Goal: Transaction & Acquisition: Purchase product/service

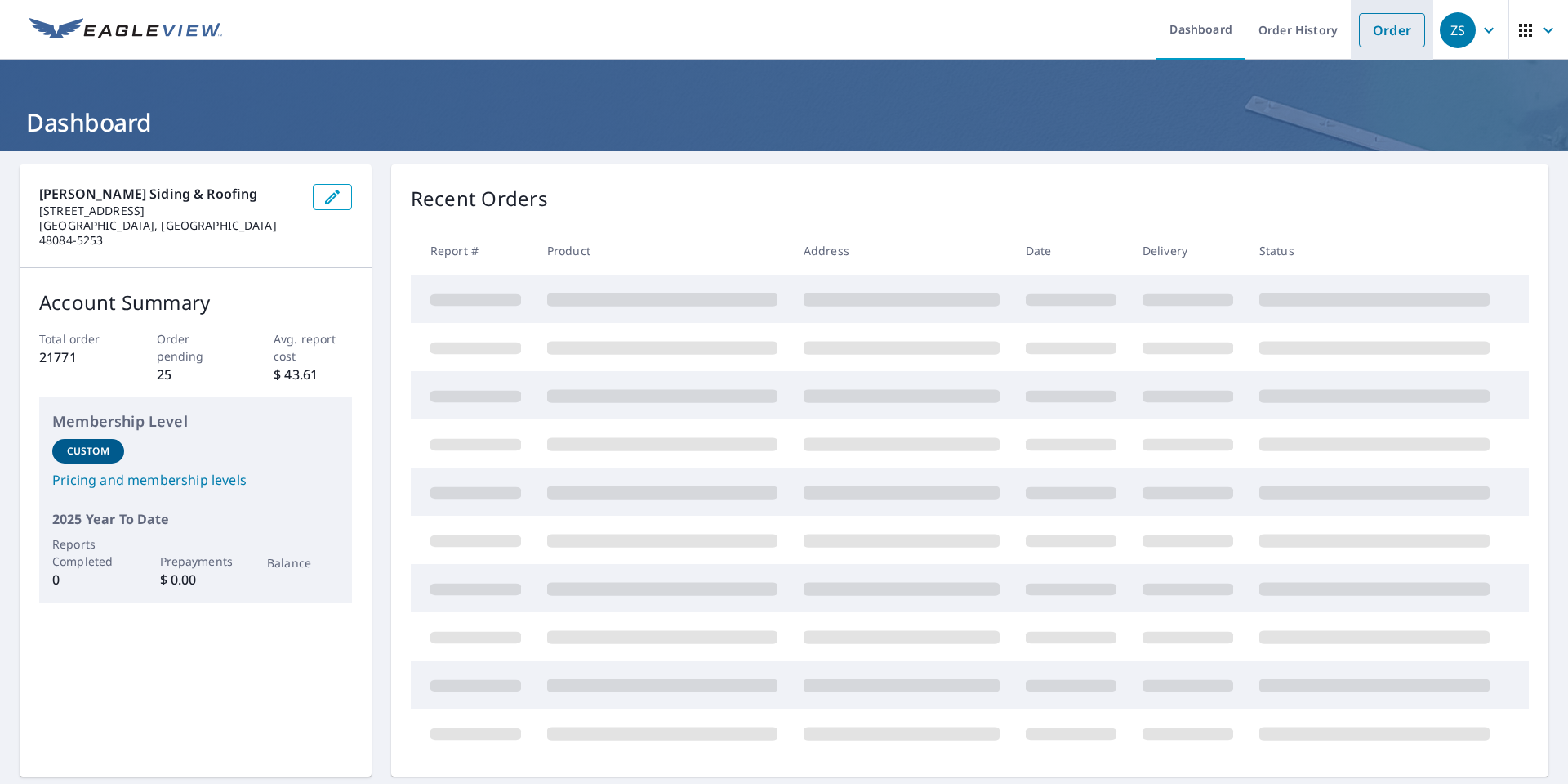
click at [1391, 38] on link "Order" at bounding box center [1392, 30] width 67 height 35
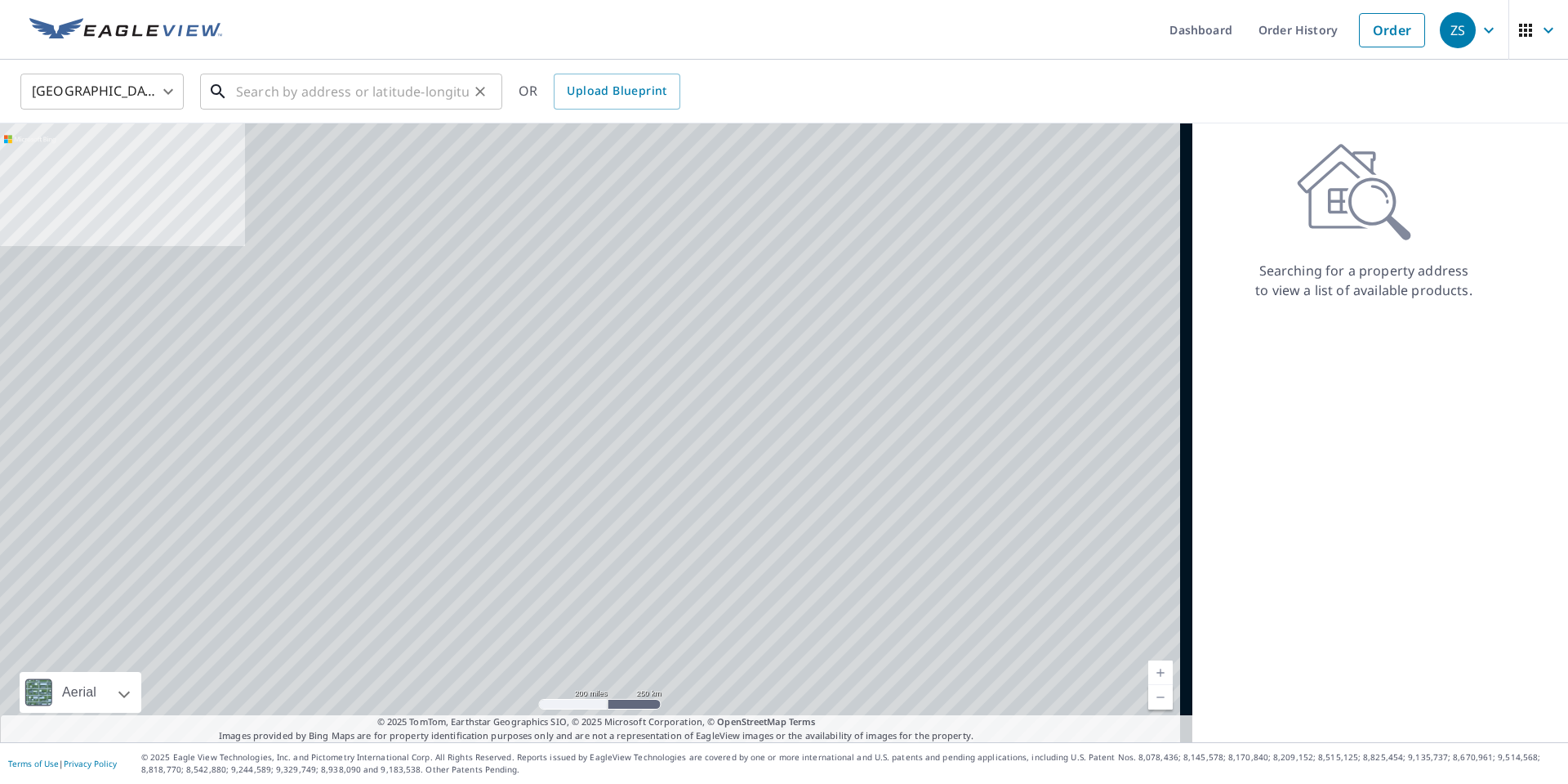
click at [273, 95] on input "text" at bounding box center [352, 92] width 233 height 46
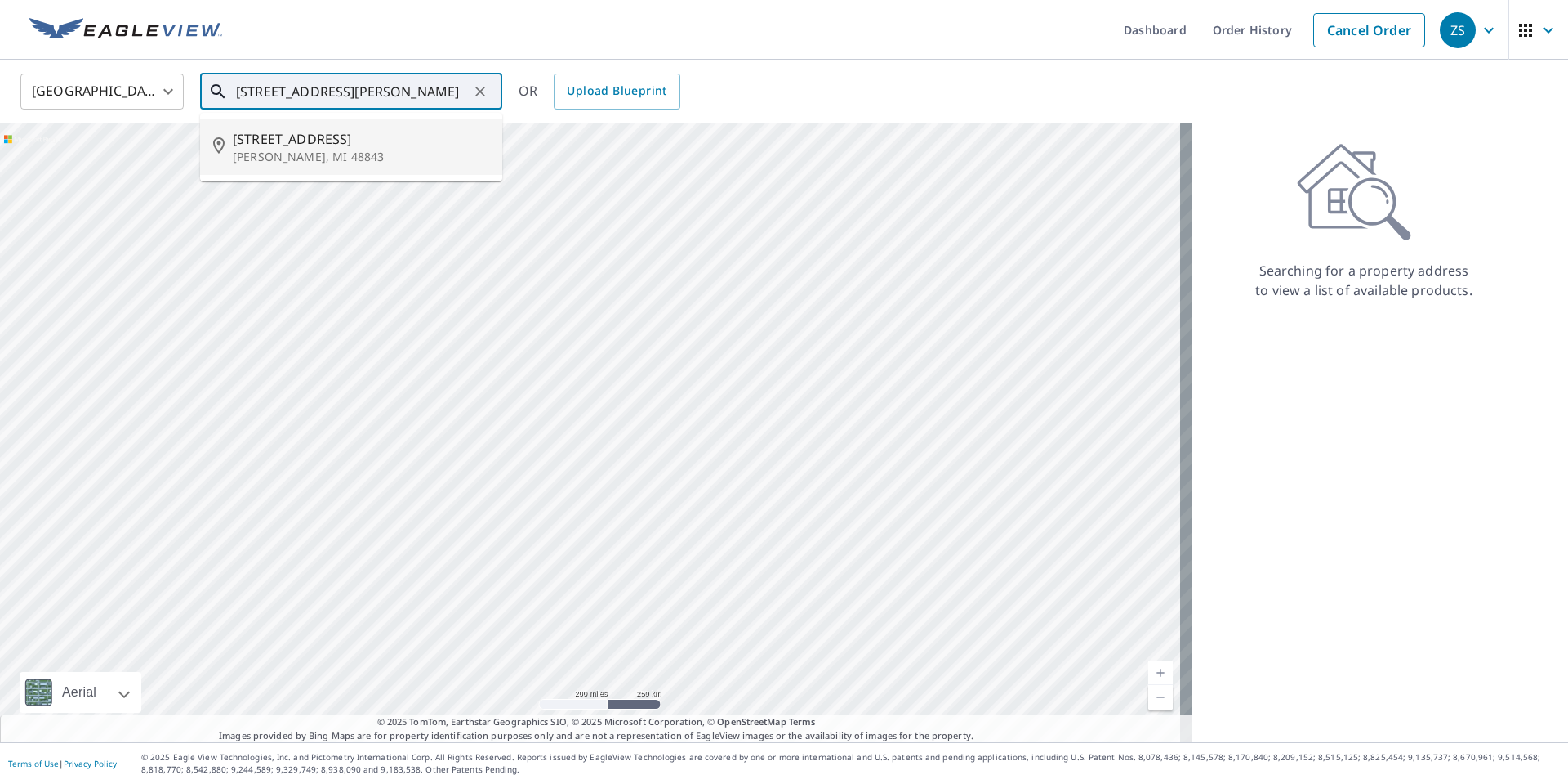
click at [277, 139] on span "[STREET_ADDRESS]" at bounding box center [361, 139] width 257 height 20
type input "[STREET_ADDRESS][PERSON_NAME]"
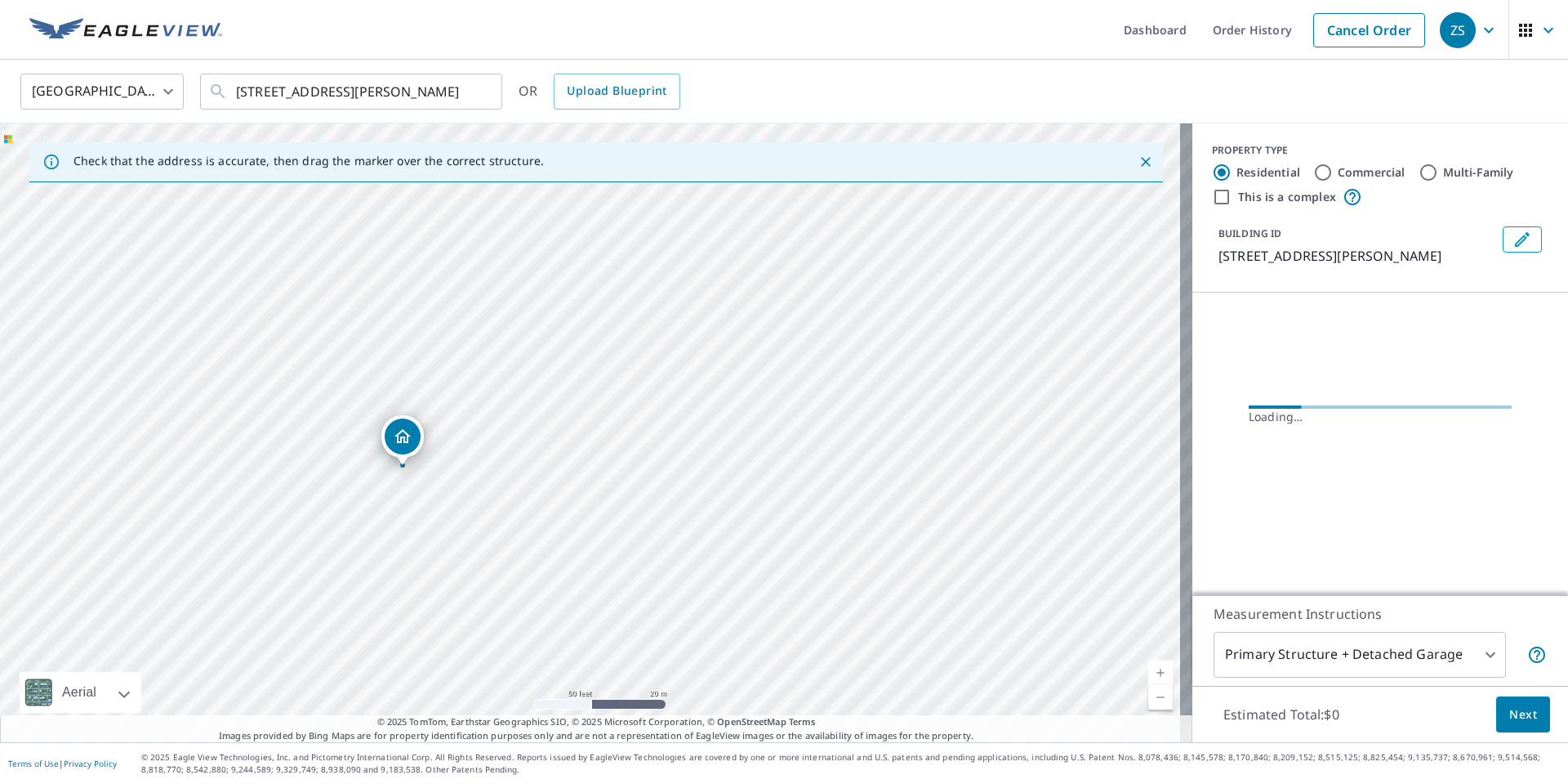
drag, startPoint x: 608, startPoint y: 392, endPoint x: 775, endPoint y: 410, distance: 168.0
click at [775, 410] on div "[STREET_ADDRESS][PERSON_NAME]" at bounding box center [596, 433] width 1192 height 619
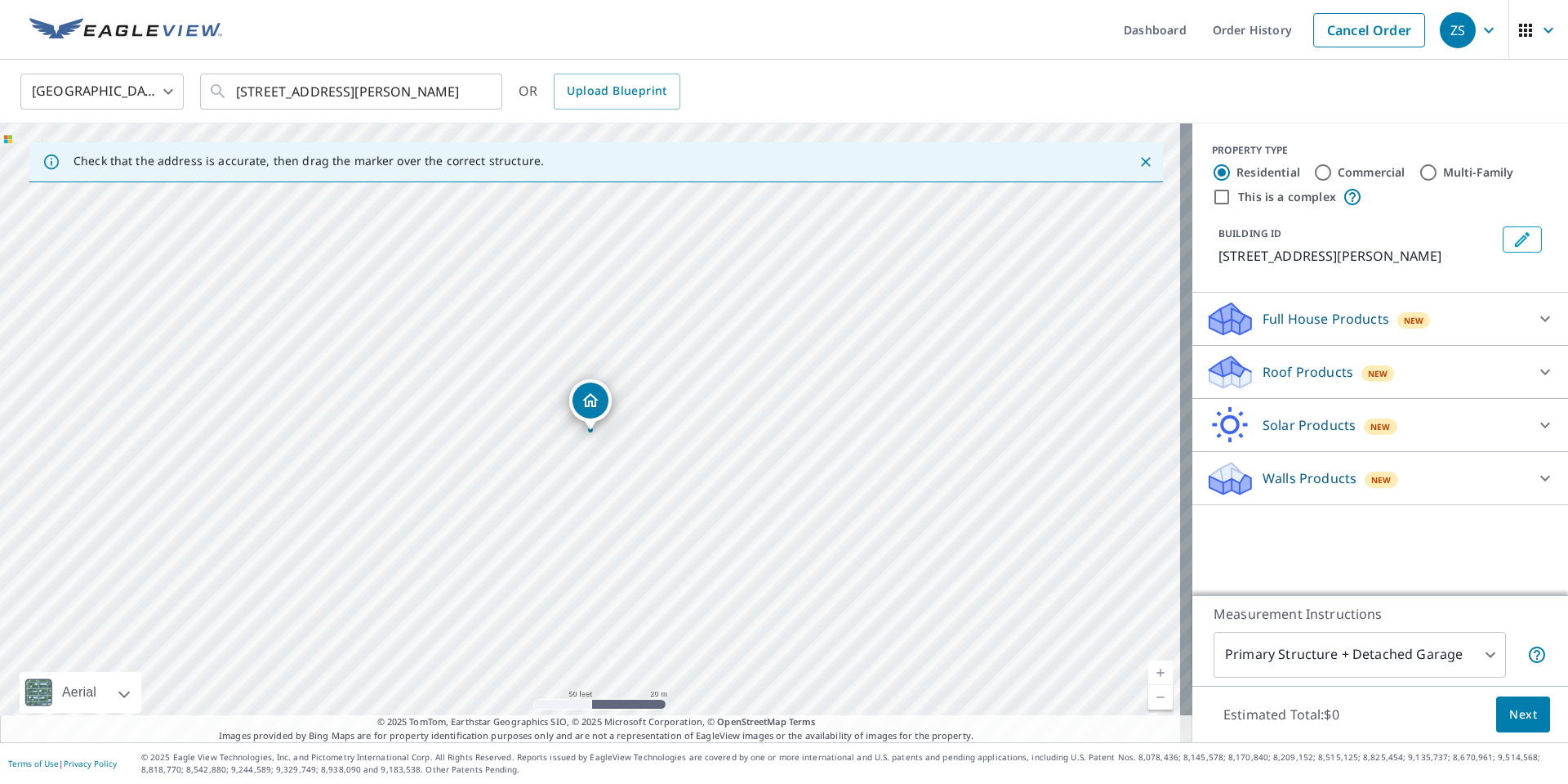
drag, startPoint x: 667, startPoint y: 361, endPoint x: 789, endPoint y: 370, distance: 122.3
click at [789, 370] on div "[STREET_ADDRESS][PERSON_NAME]" at bounding box center [596, 433] width 1192 height 619
click at [1311, 374] on p "Roof Products" at bounding box center [1307, 372] width 90 height 20
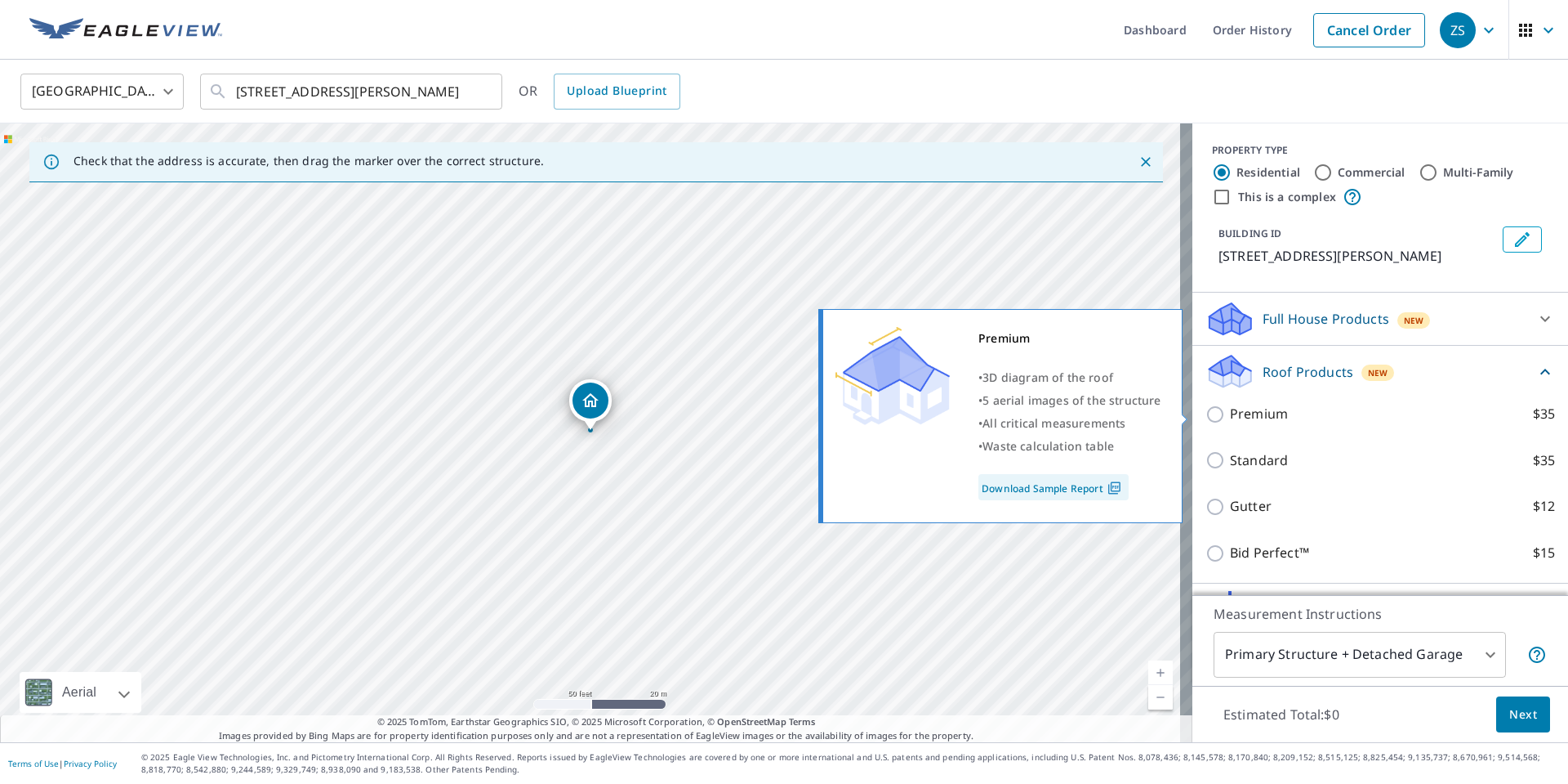
click at [1207, 414] on input "Premium $35" at bounding box center [1218, 415] width 25 height 20
checkbox input "true"
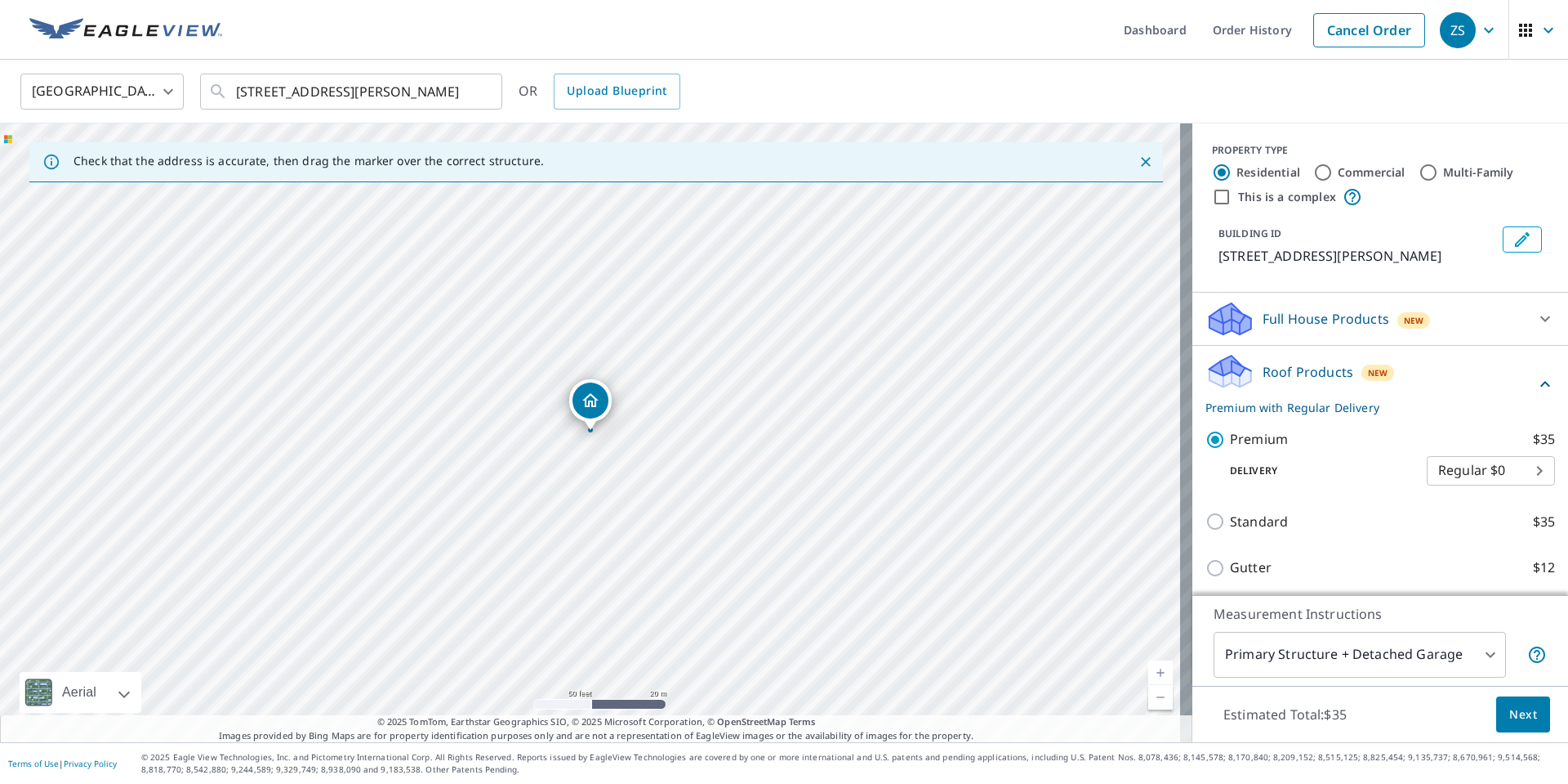
scroll to position [136, 0]
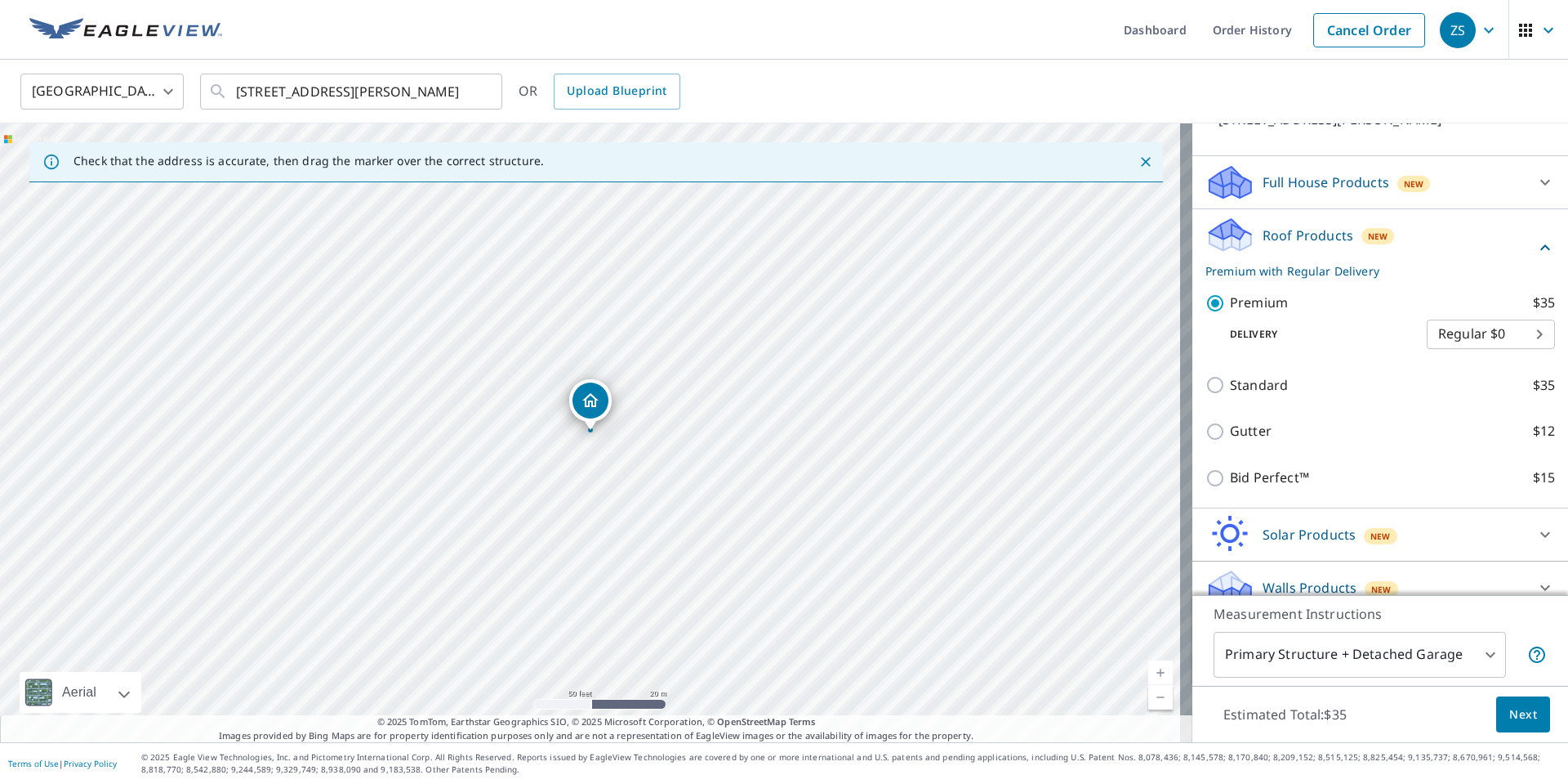
click at [1366, 643] on body "ZS ZS Dashboard Order History Cancel Order ZS [GEOGRAPHIC_DATA] [GEOGRAPHIC_DAT…" at bounding box center [784, 392] width 1568 height 784
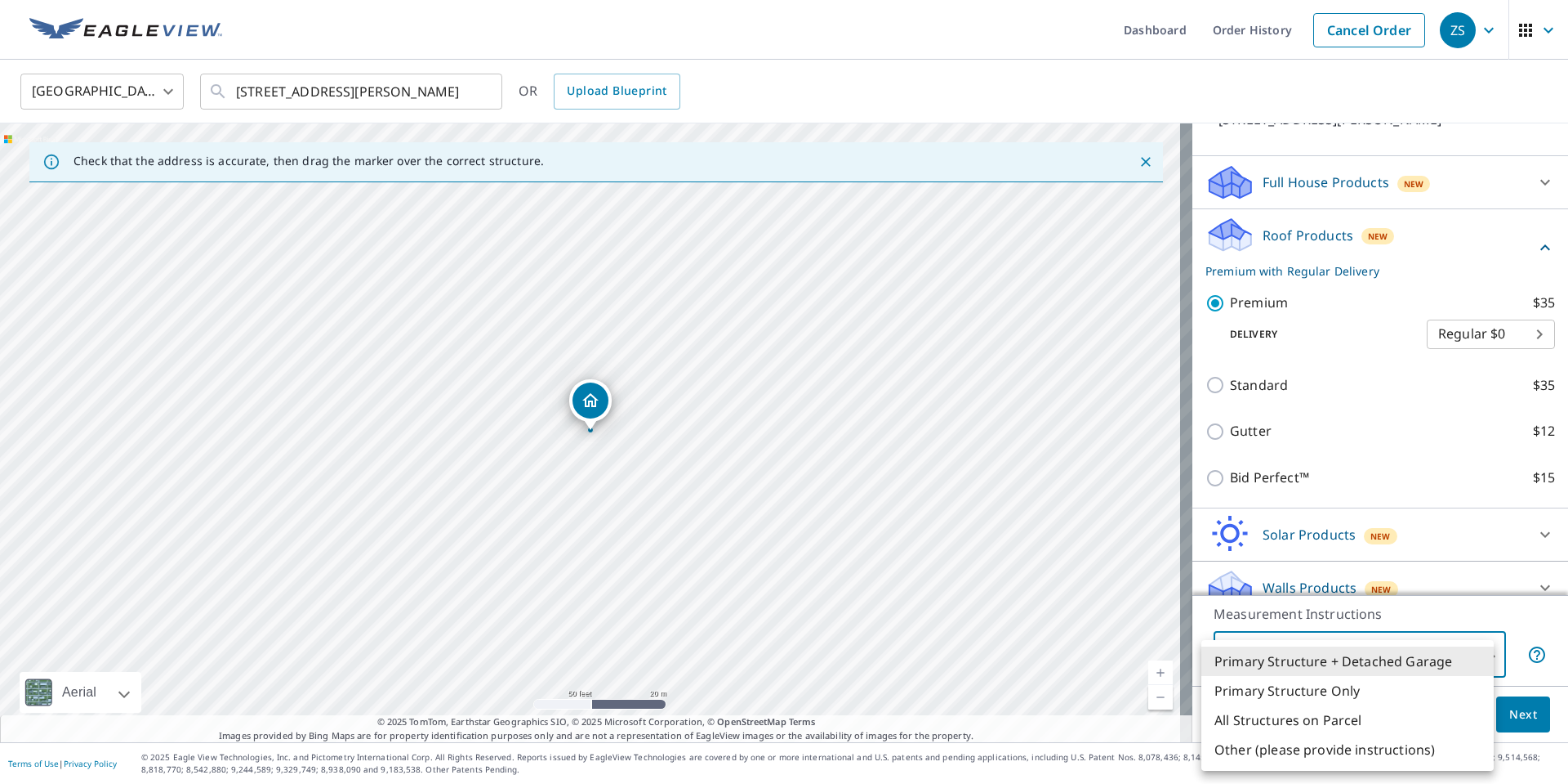
click at [1375, 711] on li "All Structures on Parcel" at bounding box center [1348, 720] width 292 height 30
type input "3"
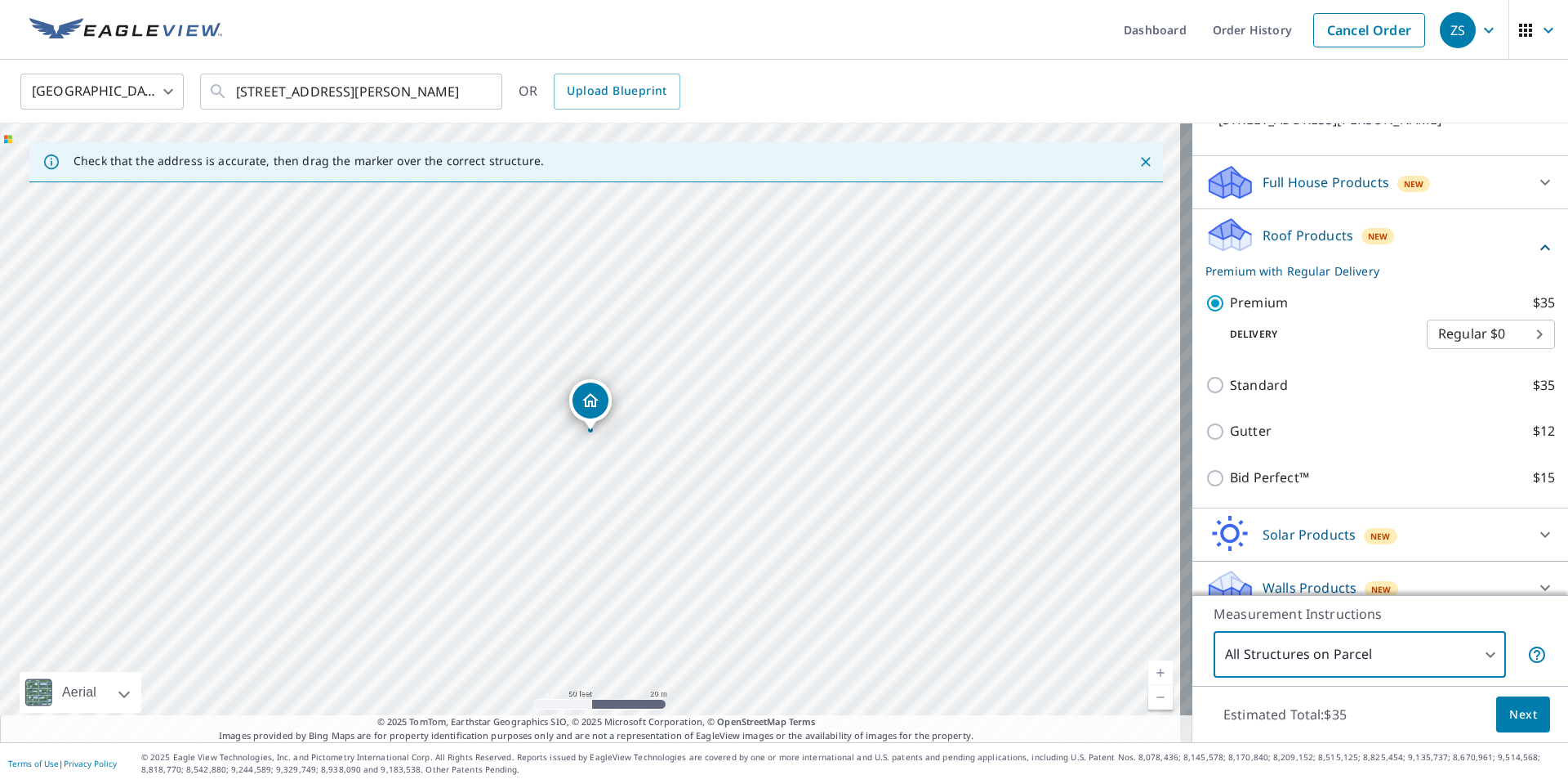
click at [1512, 714] on span "Next" at bounding box center [1523, 714] width 28 height 21
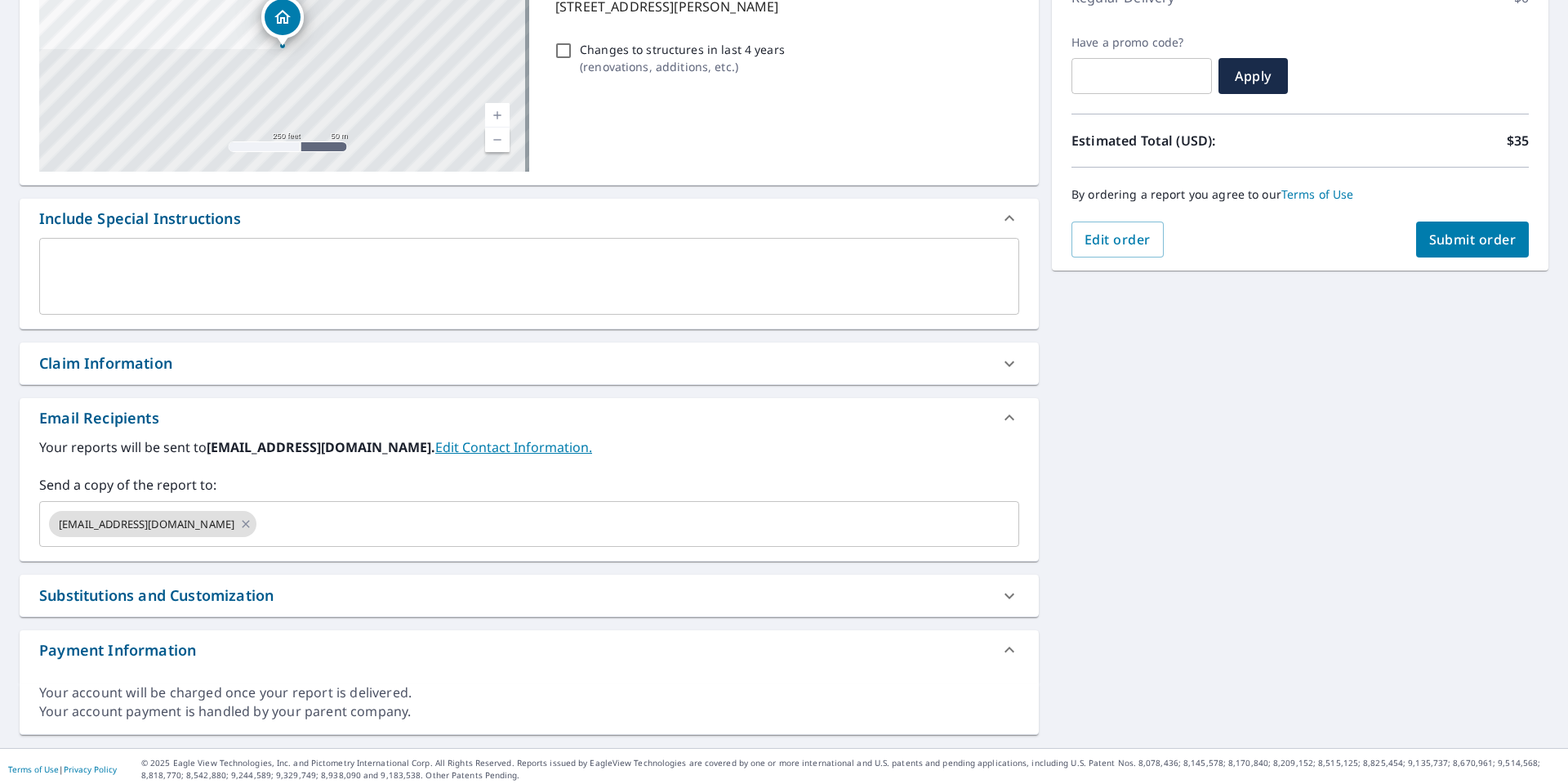
scroll to position [257, 0]
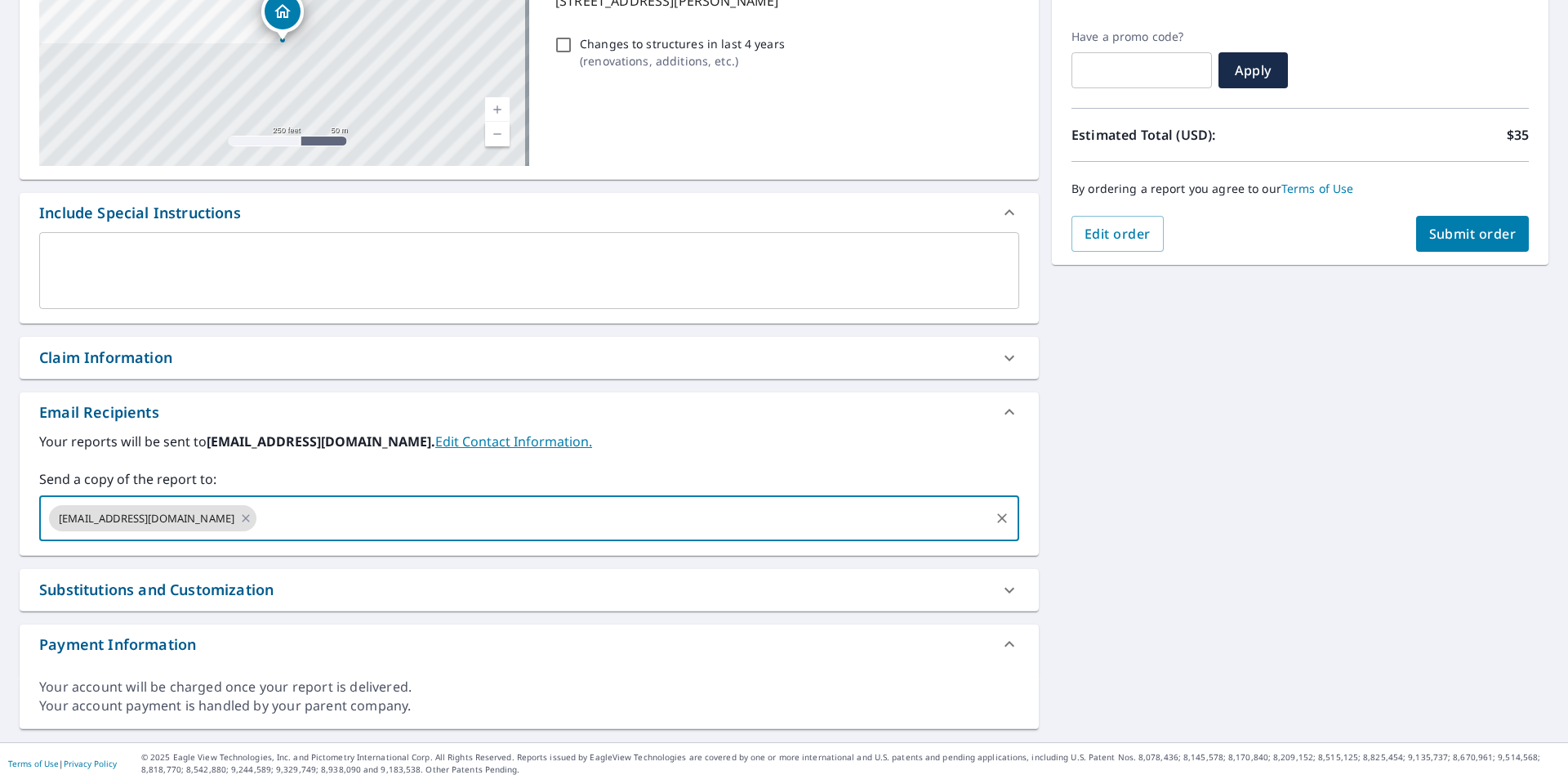
click at [405, 520] on input "text" at bounding box center [622, 517] width 729 height 31
type input "[EMAIL_ADDRESS][DOMAIN_NAME]"
checkbox input "true"
type input "[DOMAIN_NAME][EMAIL_ADDRESS][DOMAIN_NAME]"
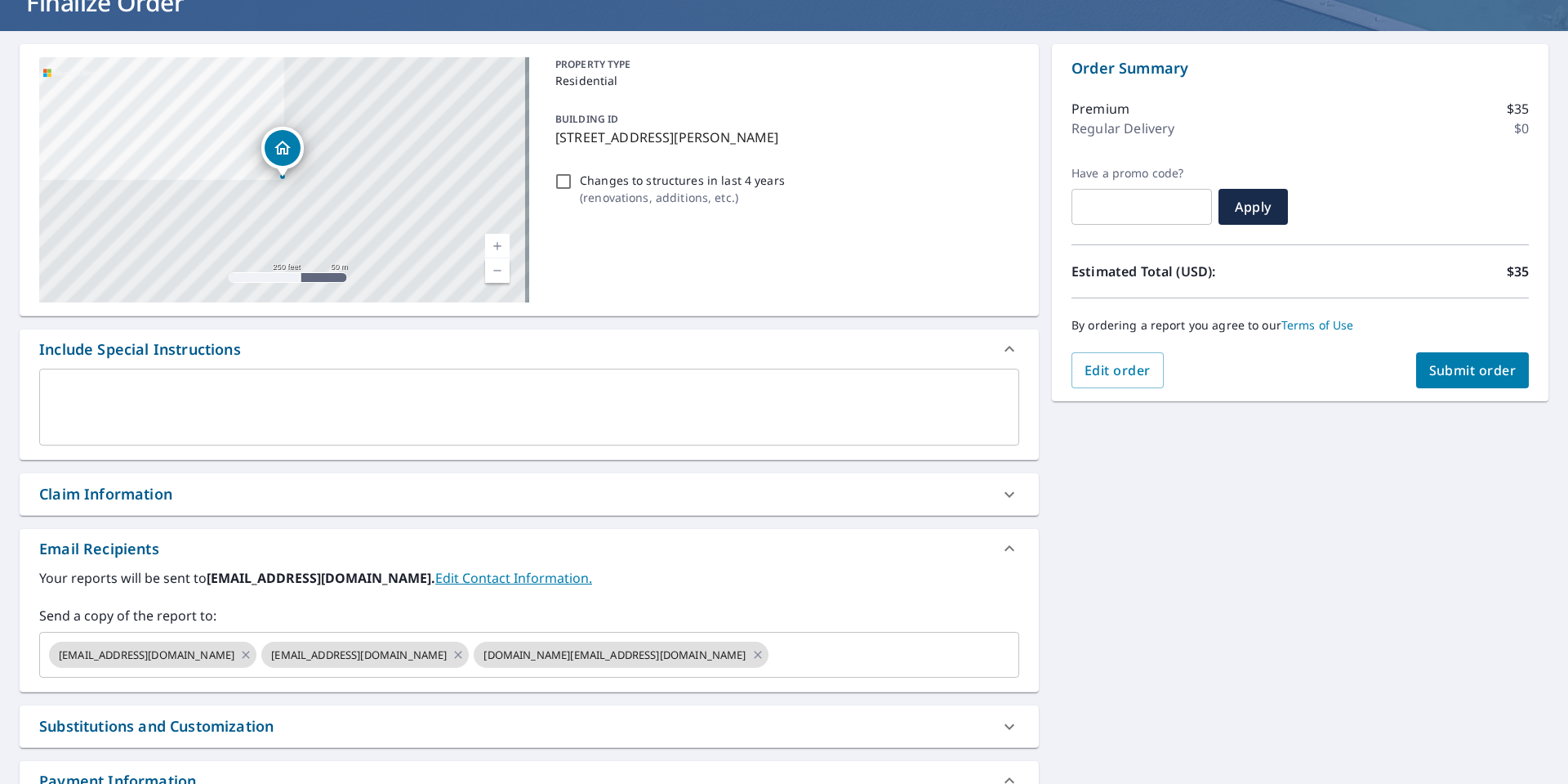
scroll to position [0, 0]
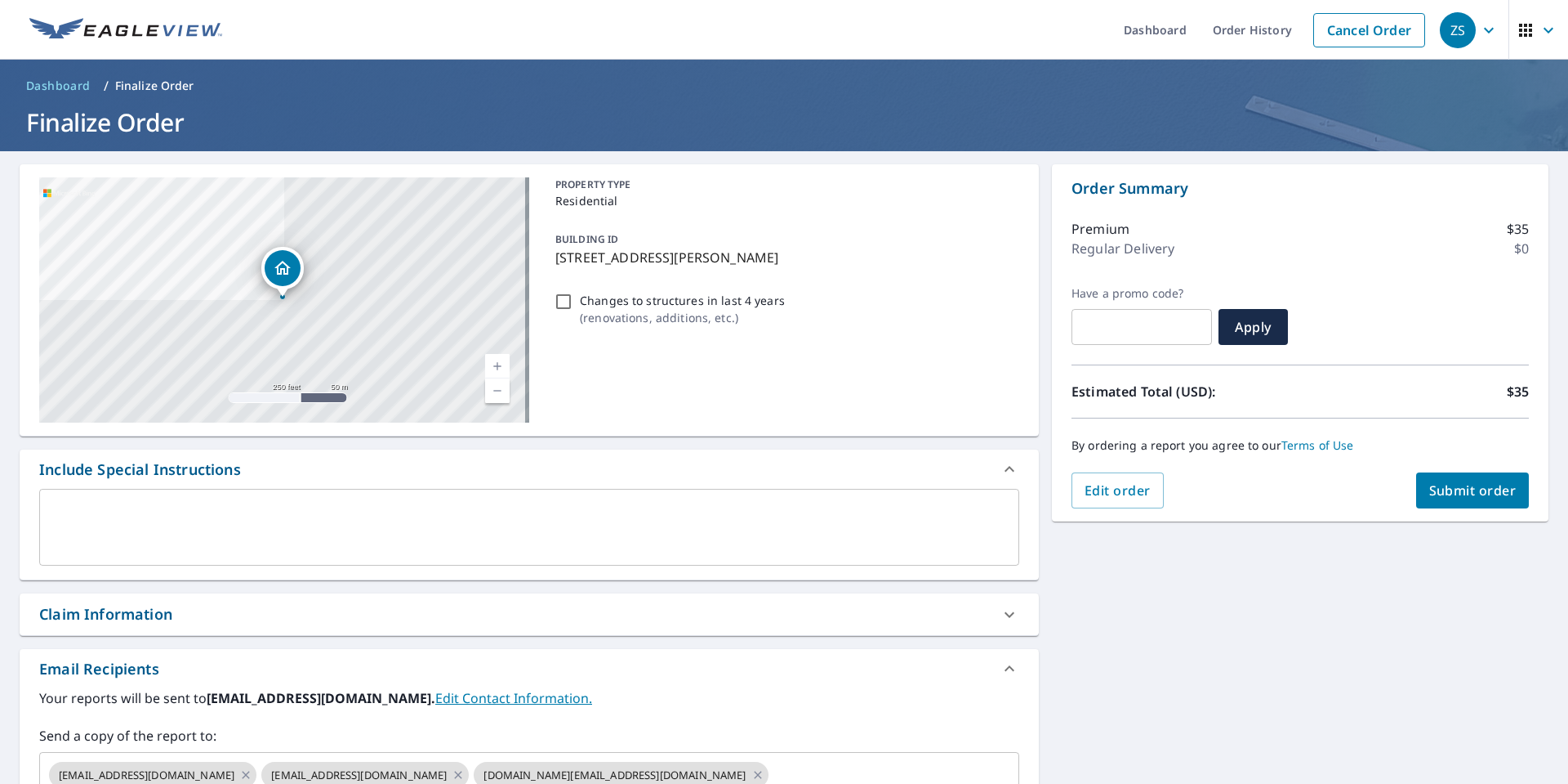
click at [1478, 492] on span "Submit order" at bounding box center [1474, 490] width 87 height 18
checkbox input "true"
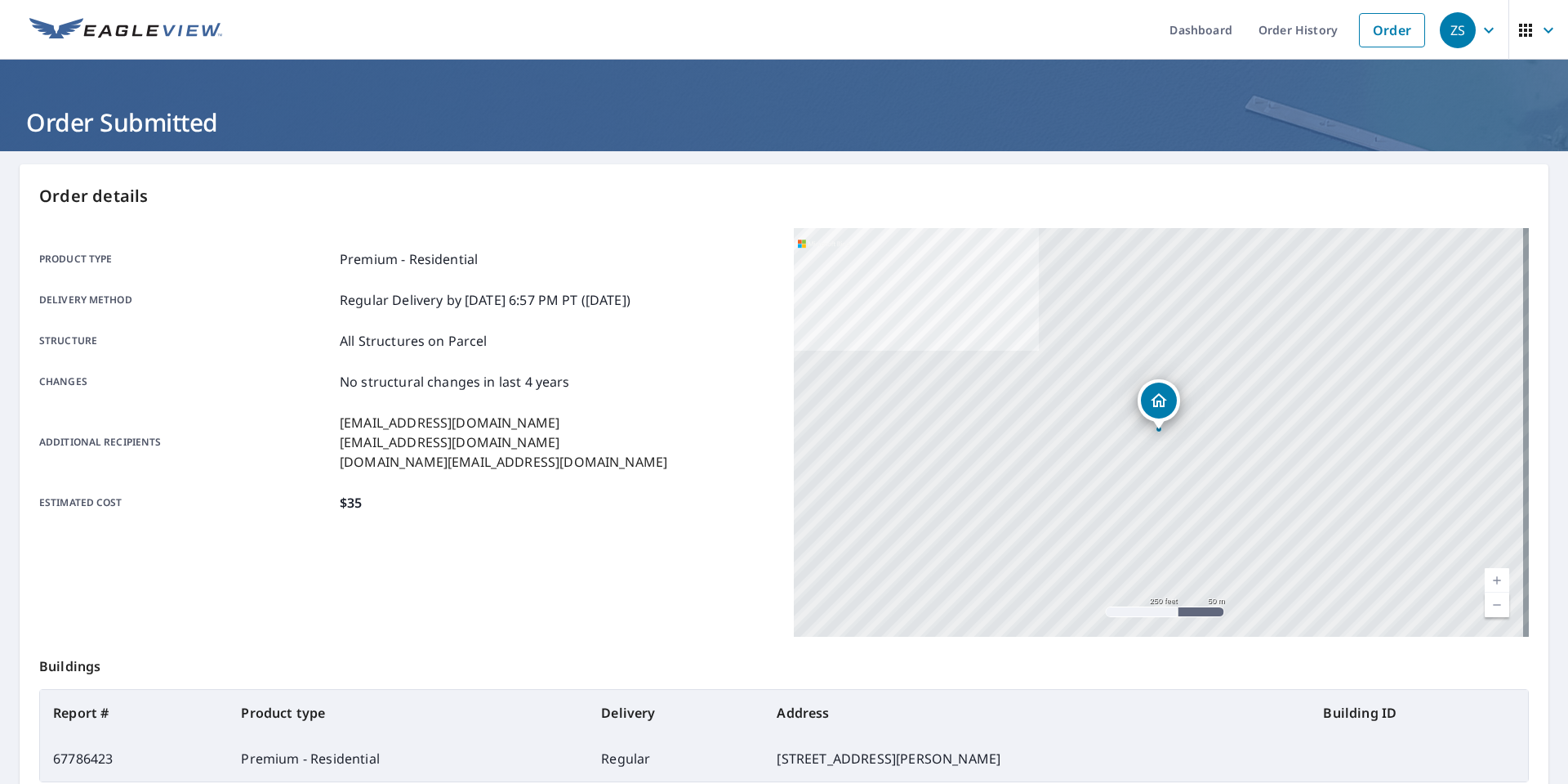
click at [1467, 38] on span "ZS" at bounding box center [1471, 30] width 62 height 39
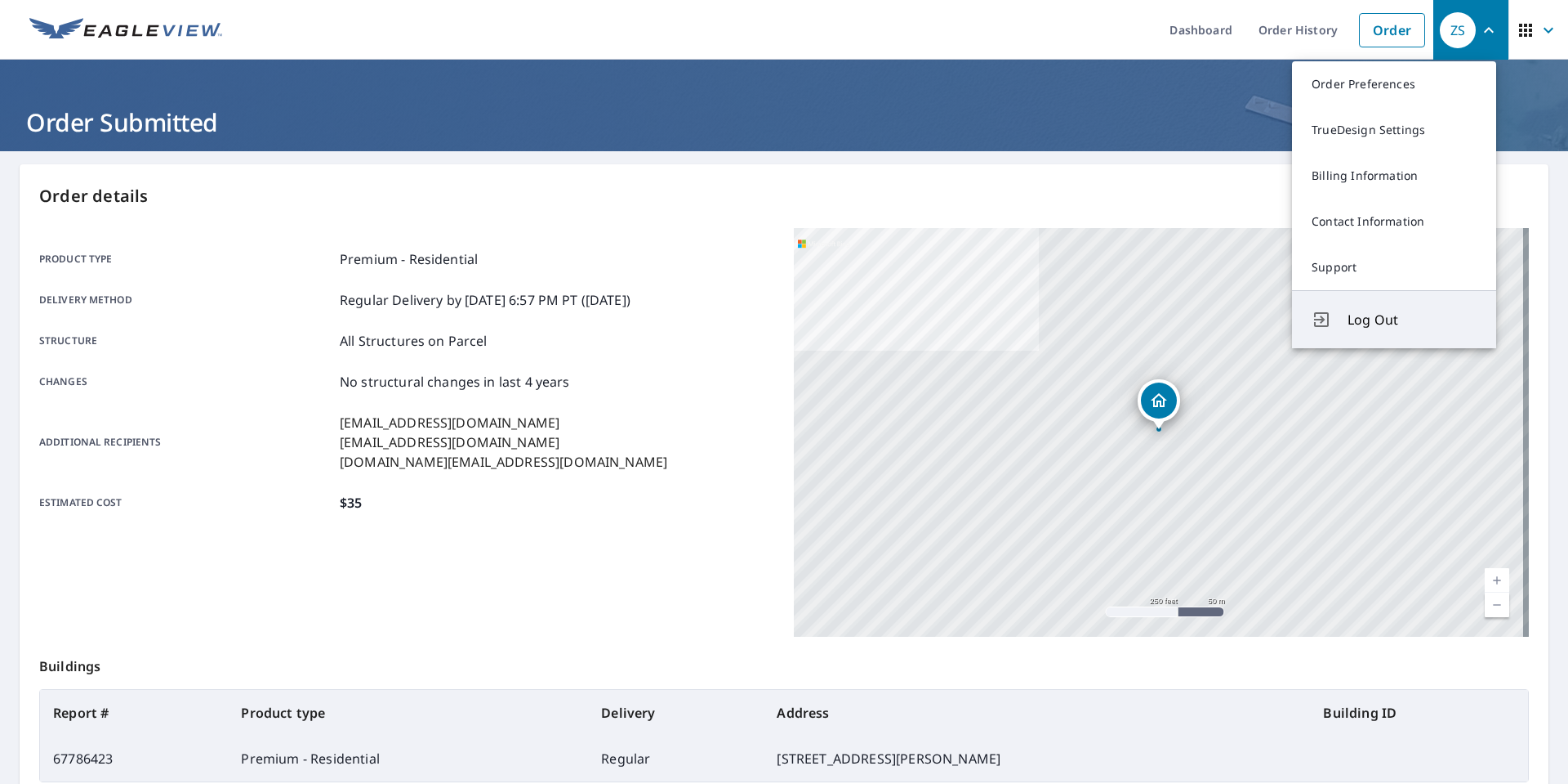
click at [1368, 313] on span "Log Out" at bounding box center [1413, 319] width 129 height 20
